Goal: Information Seeking & Learning: Find specific fact

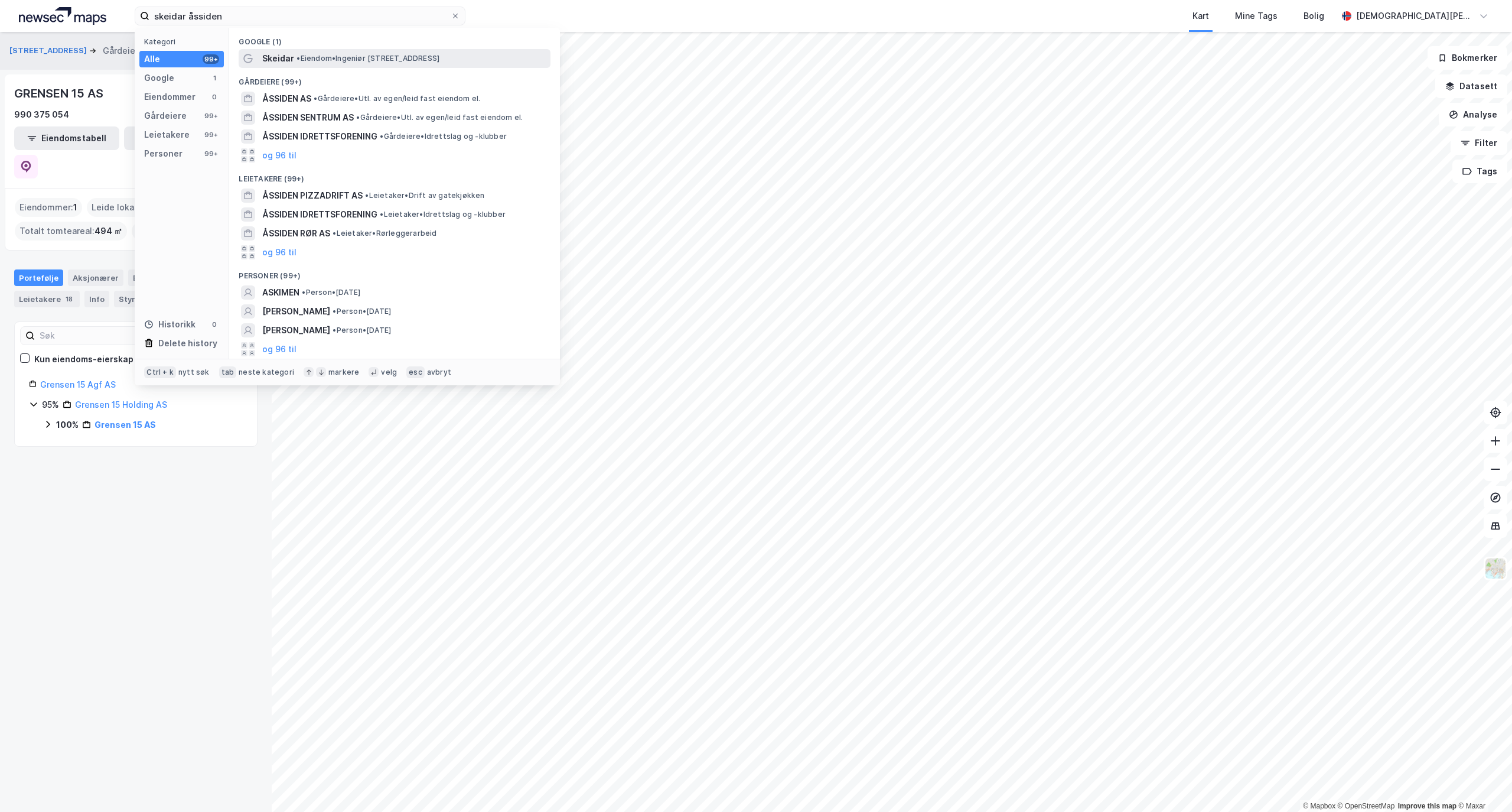
type input "skeidar åssiden"
click at [366, 58] on span "• Eiendom • [STREET_ADDRESS]" at bounding box center [367, 59] width 143 height 10
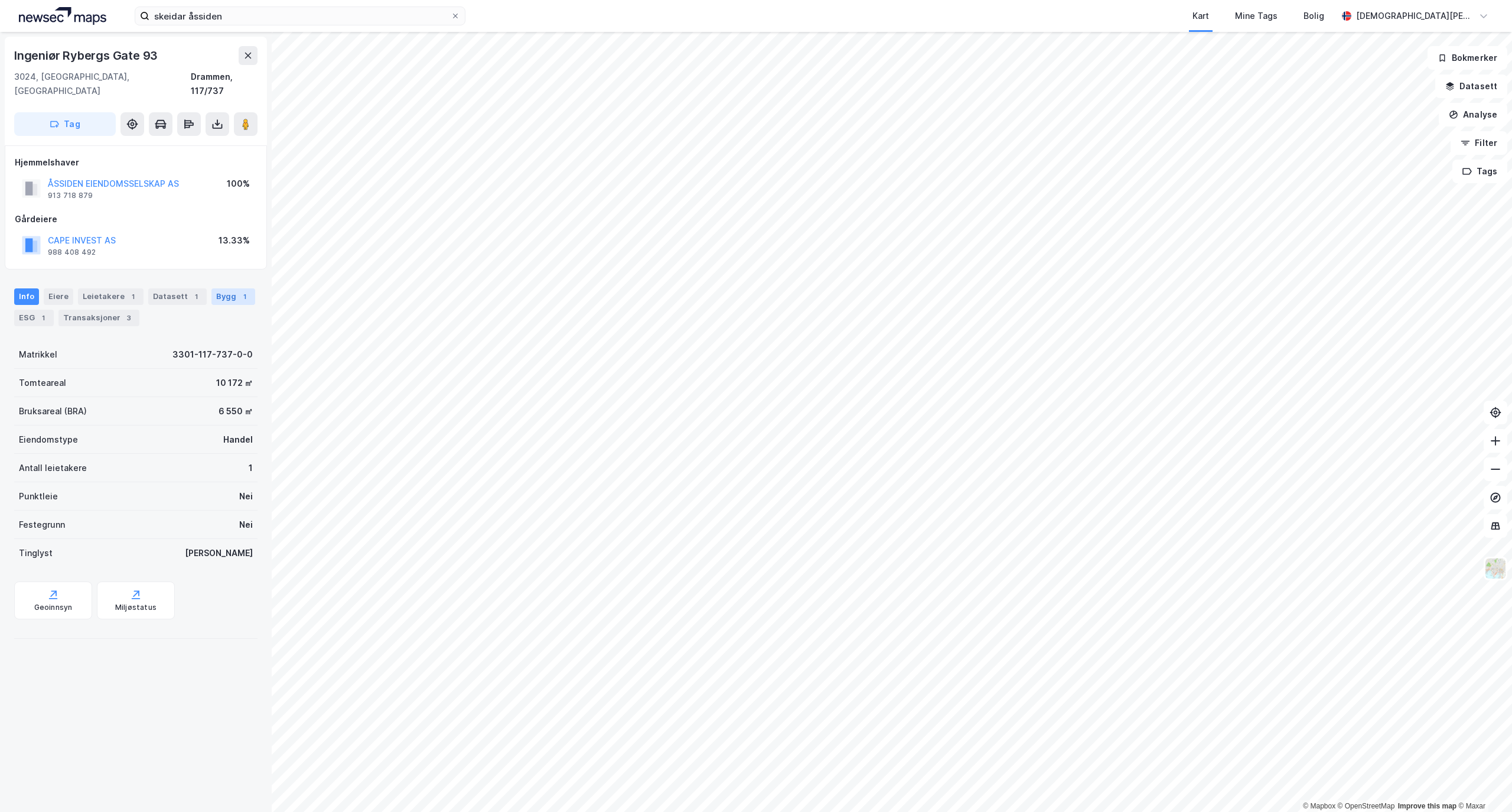
click at [211, 289] on div "Bygg 1" at bounding box center [233, 297] width 44 height 16
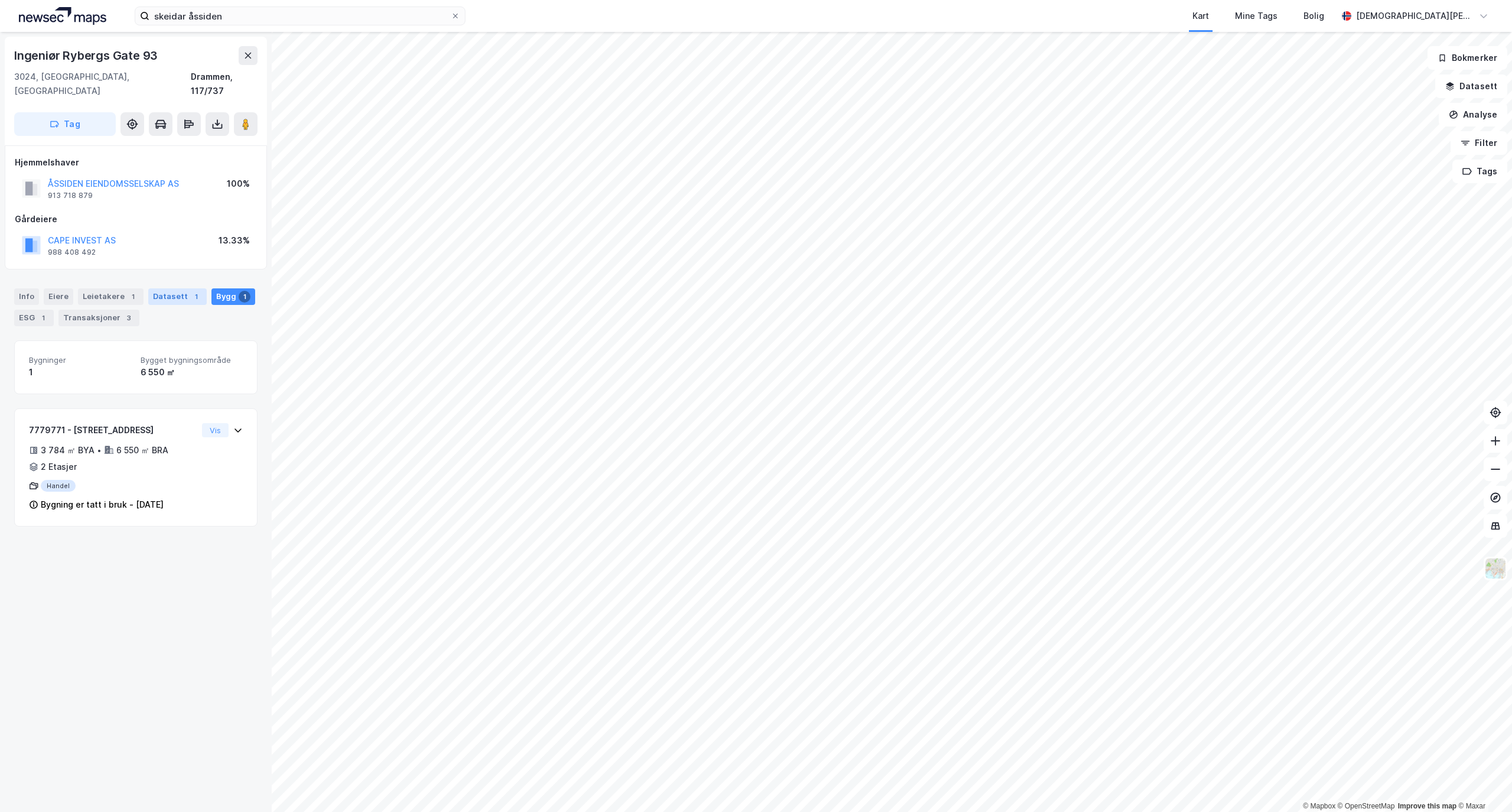
click at [159, 289] on div "Datasett 1" at bounding box center [177, 297] width 59 height 16
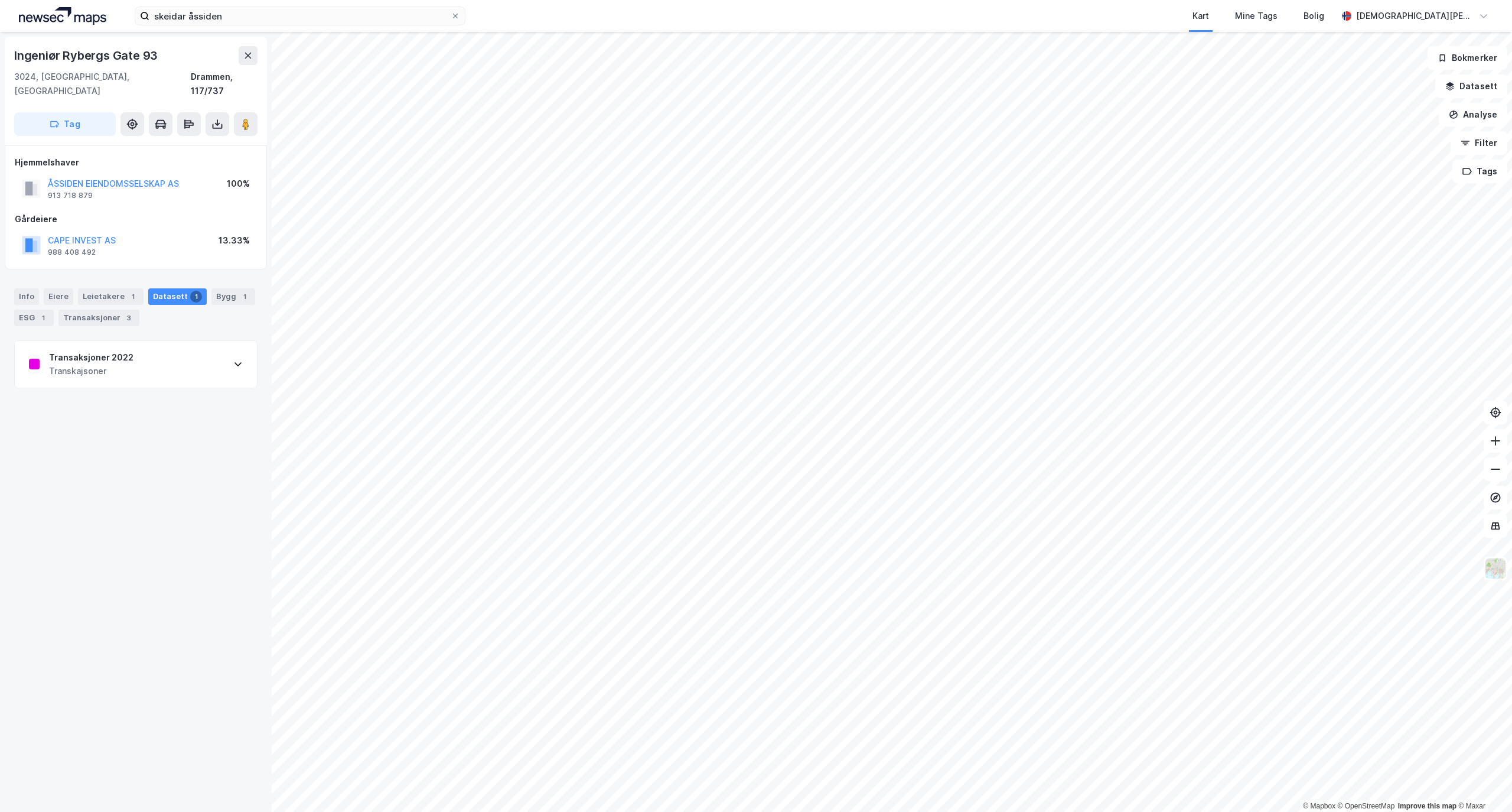
click at [159, 363] on div "Transaksjoner 2022 Transkajsoner" at bounding box center [135, 364] width 242 height 47
click at [36, 289] on div "Info" at bounding box center [27, 297] width 25 height 16
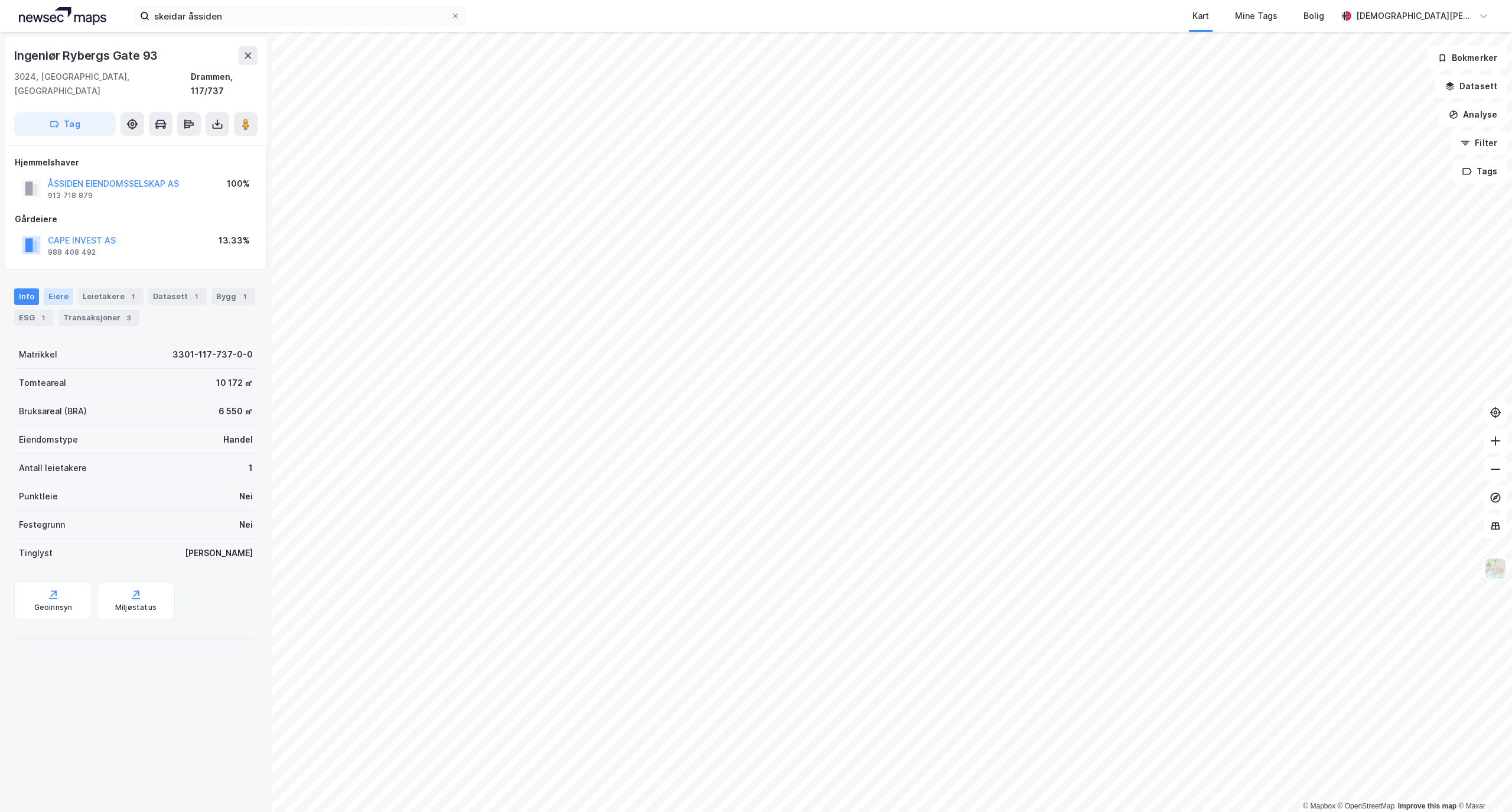
click at [64, 289] on div "Eiere" at bounding box center [59, 297] width 30 height 16
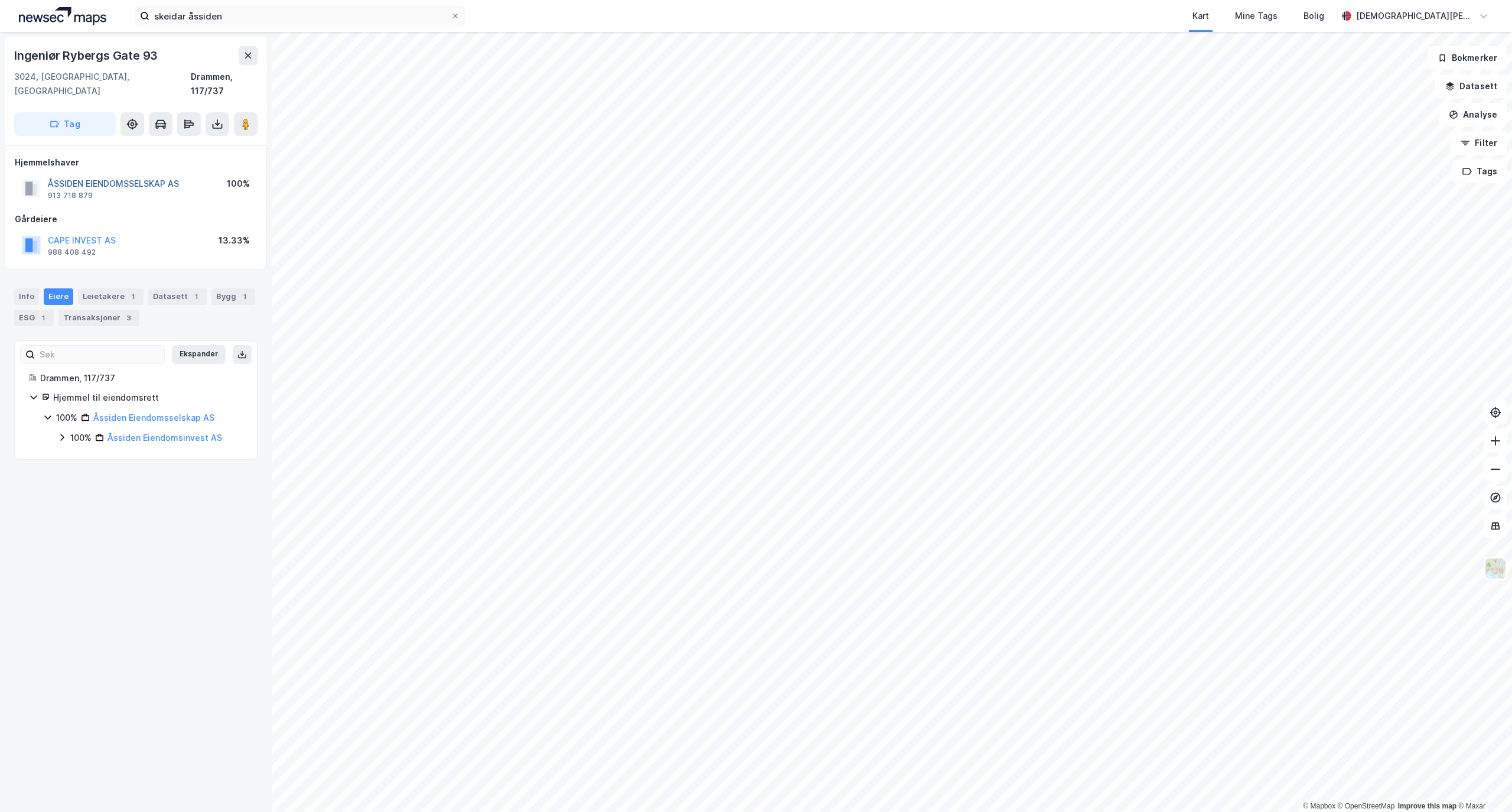
click at [0, 0] on button "ÅSSIDEN EIENDOMSSELSKAP AS" at bounding box center [0, 0] width 0 height 0
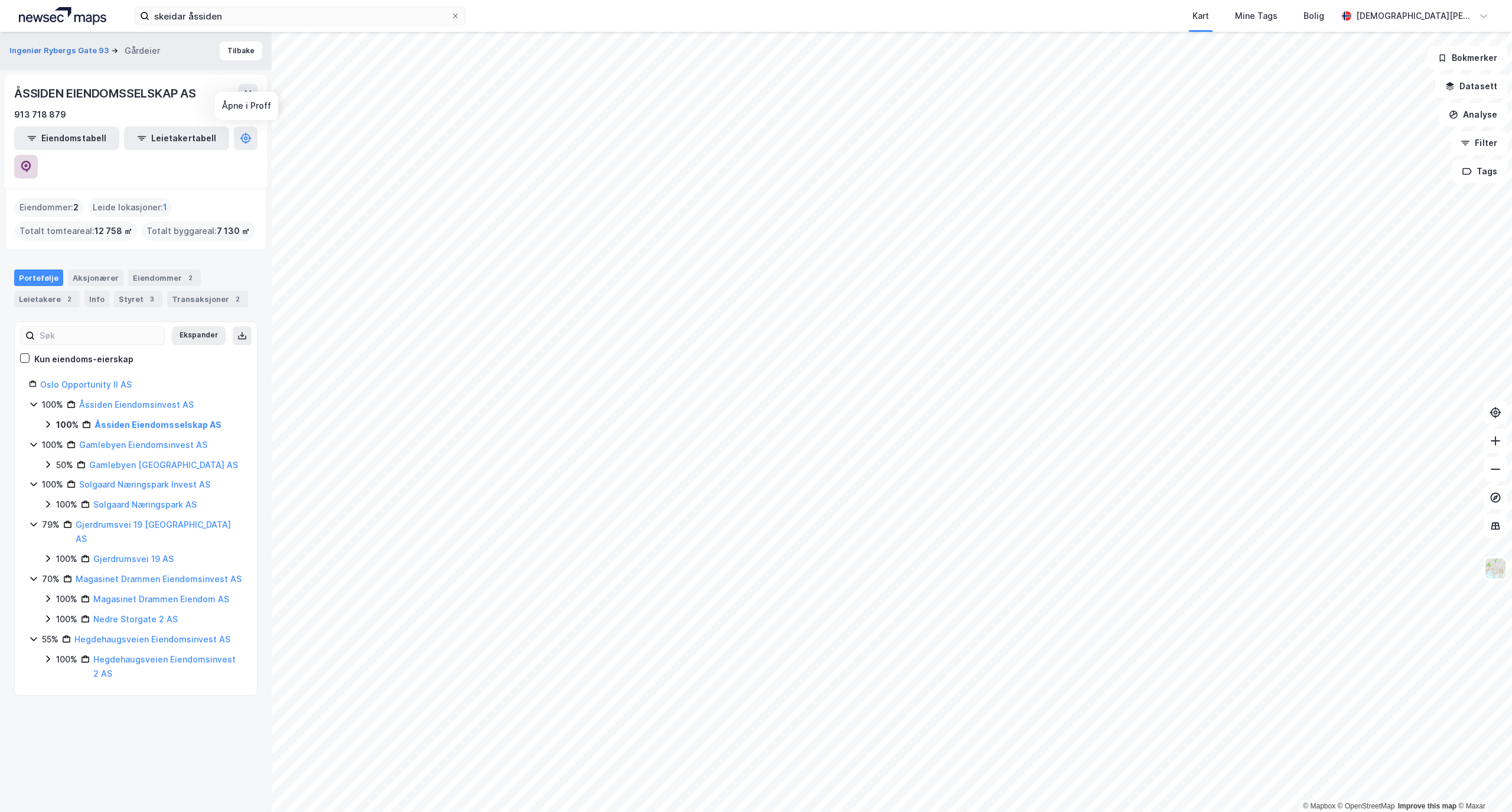
click at [37, 155] on button at bounding box center [26, 166] width 24 height 24
click at [142, 64] on div "Ingeniør Rybergs Gate 93 Gårdeier Tilbake" at bounding box center [135, 50] width 272 height 37
